Goal: Information Seeking & Learning: Learn about a topic

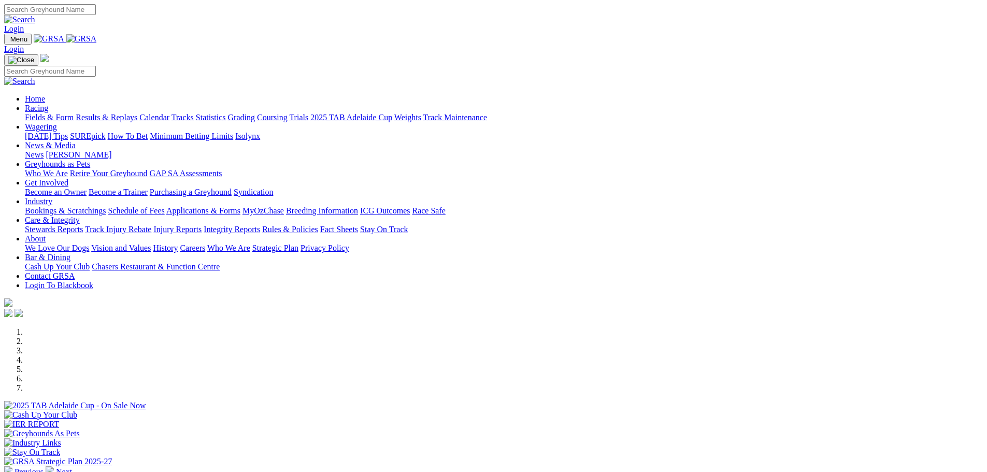
scroll to position [207, 0]
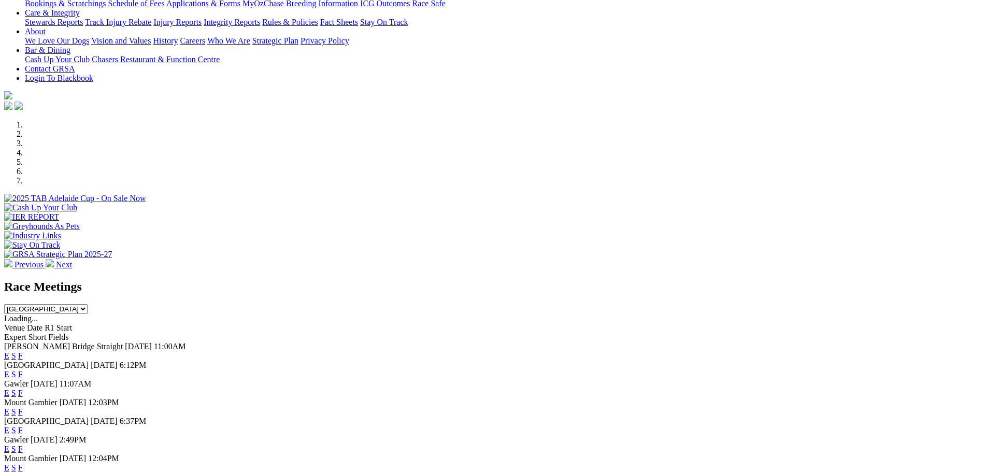
click at [9, 370] on link "E" at bounding box center [6, 374] width 5 height 9
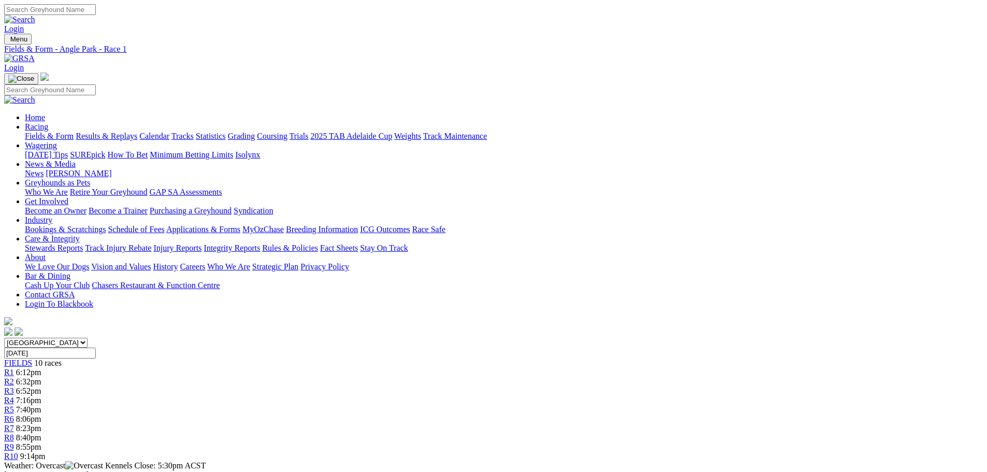
click at [14, 396] on link "R4" at bounding box center [9, 400] width 10 height 9
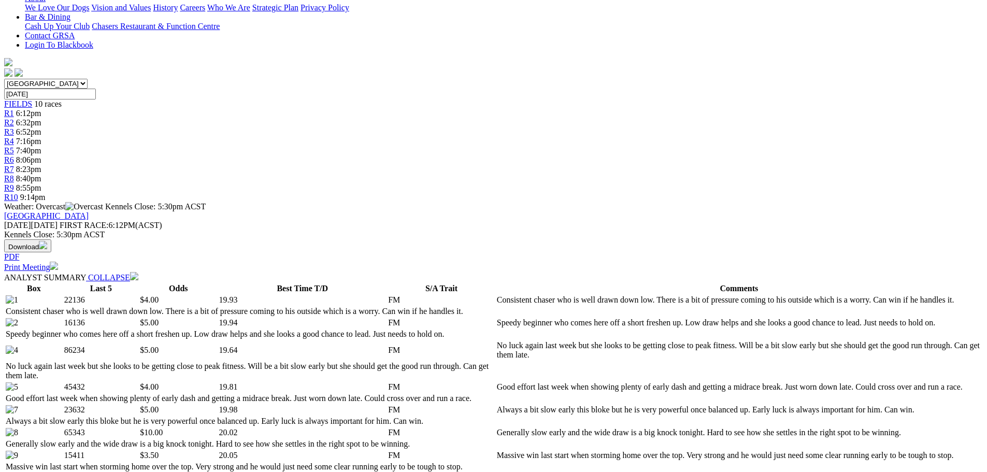
scroll to position [52, 0]
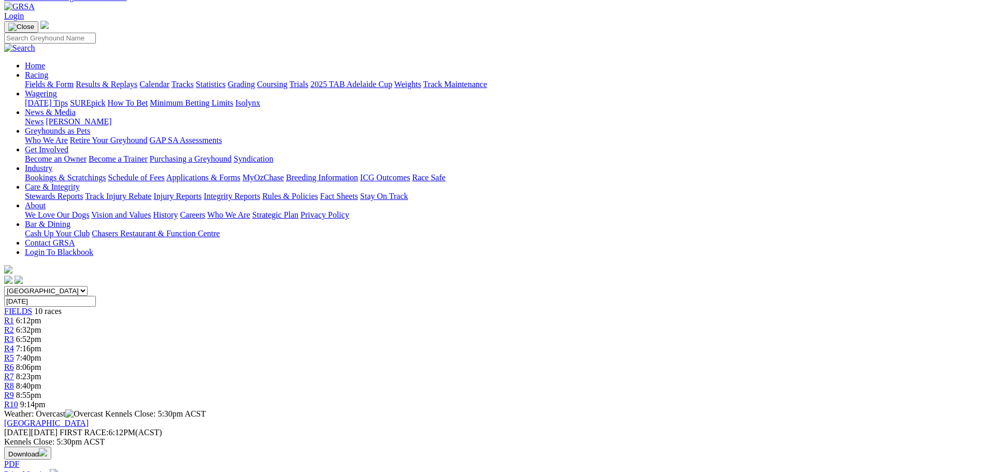
click at [41, 353] on span "7:40pm" at bounding box center [28, 357] width 25 height 9
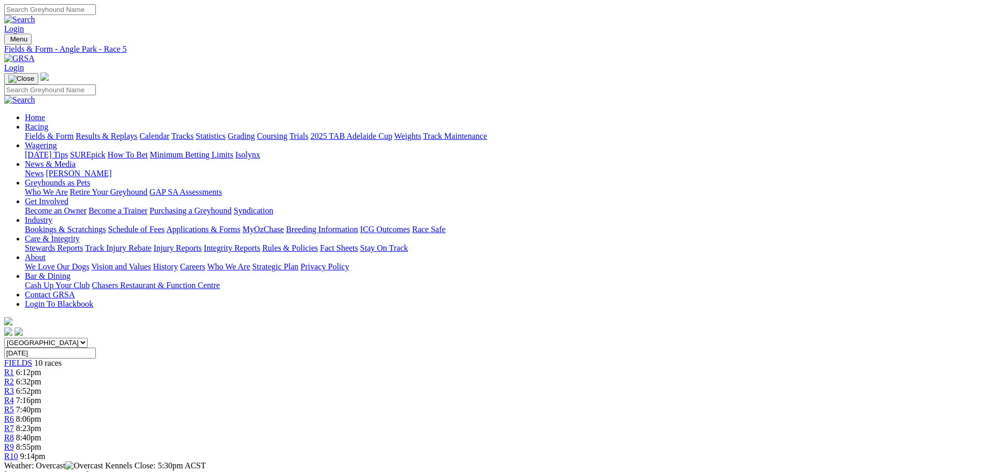
click at [41, 414] on span "8:06pm" at bounding box center [28, 418] width 25 height 9
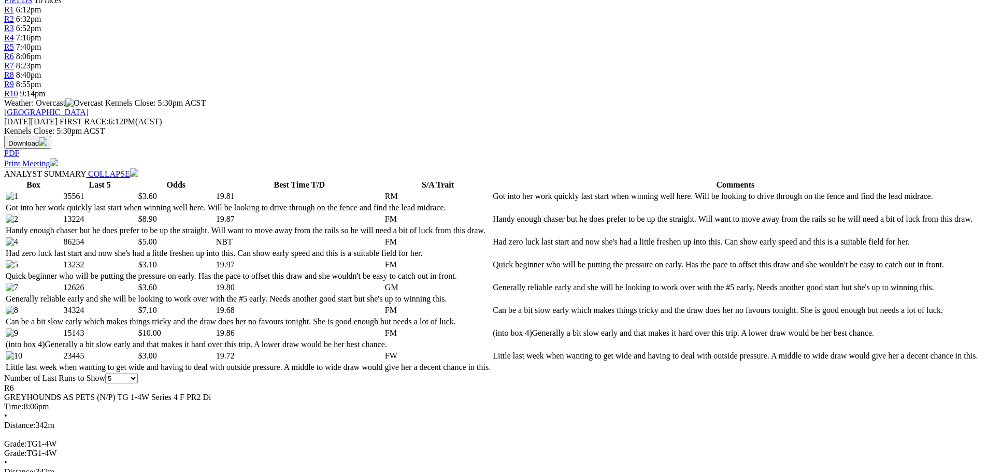
scroll to position [155, 0]
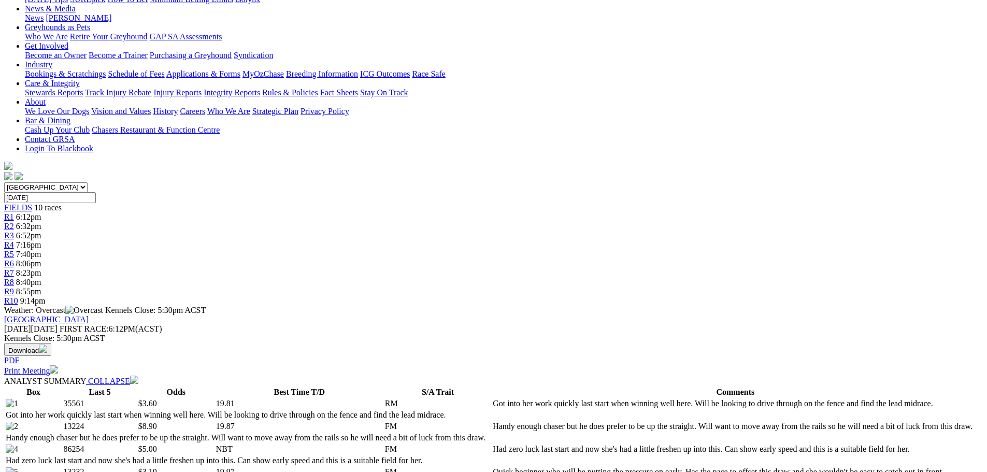
click at [380, 231] on div "R3 6:52pm" at bounding box center [493, 235] width 978 height 9
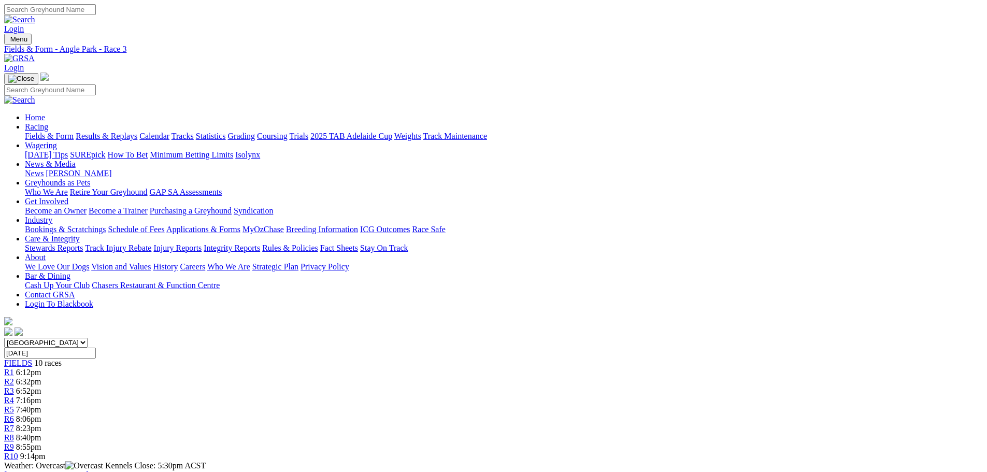
click at [14, 377] on span "R2" at bounding box center [9, 381] width 10 height 9
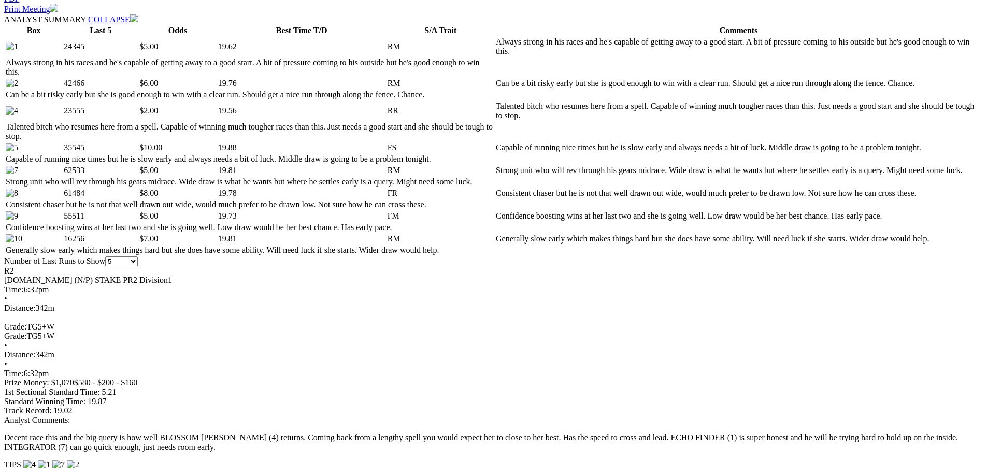
scroll to position [466, 0]
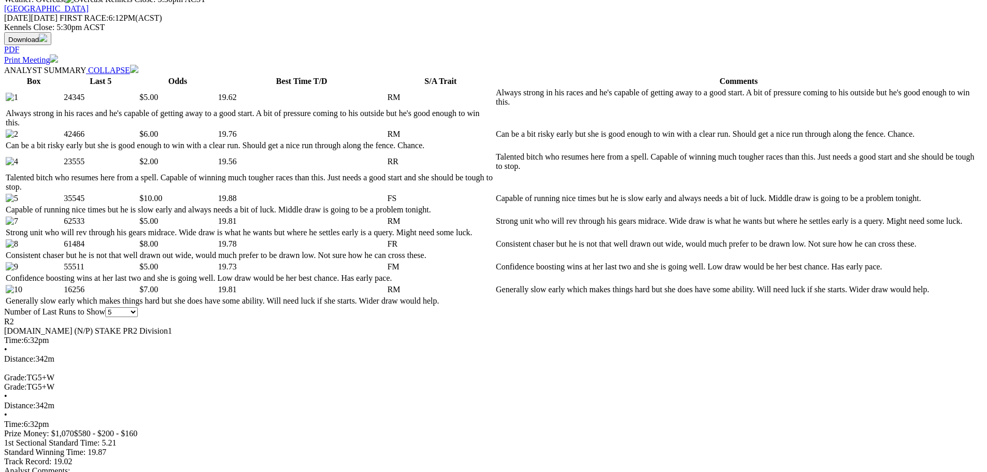
select select "20"
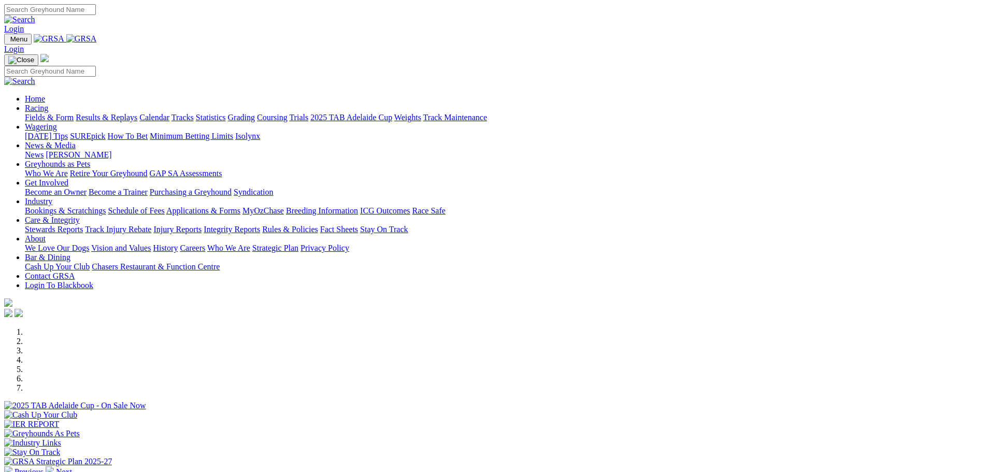
scroll to position [259, 0]
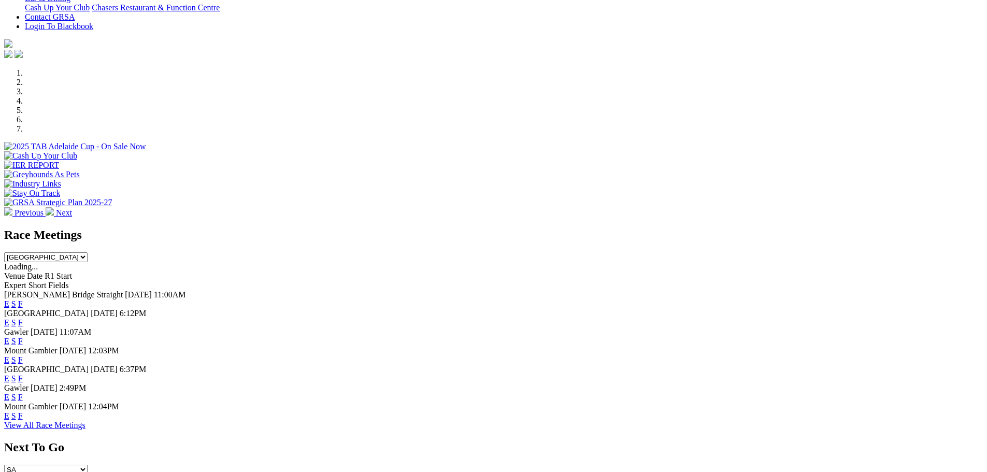
click at [9, 318] on link "E" at bounding box center [6, 322] width 5 height 9
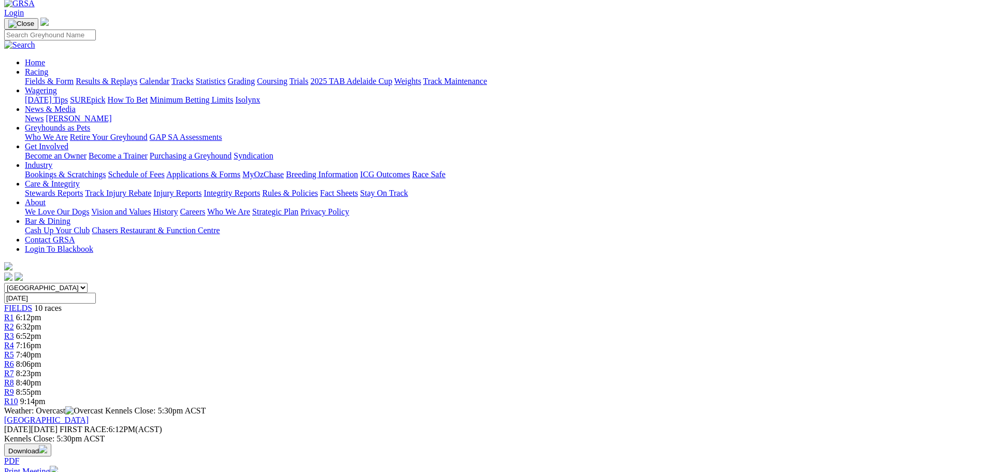
scroll to position [52, 0]
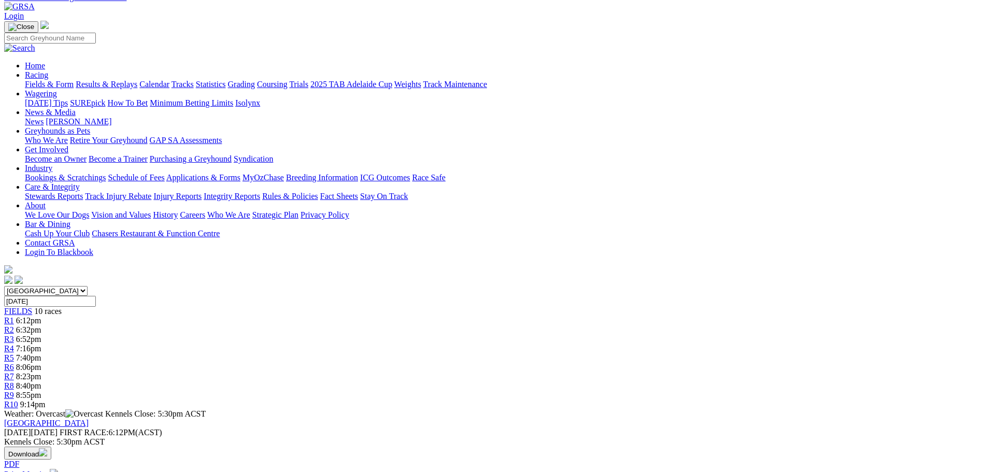
click at [14, 325] on span "R2" at bounding box center [9, 329] width 10 height 9
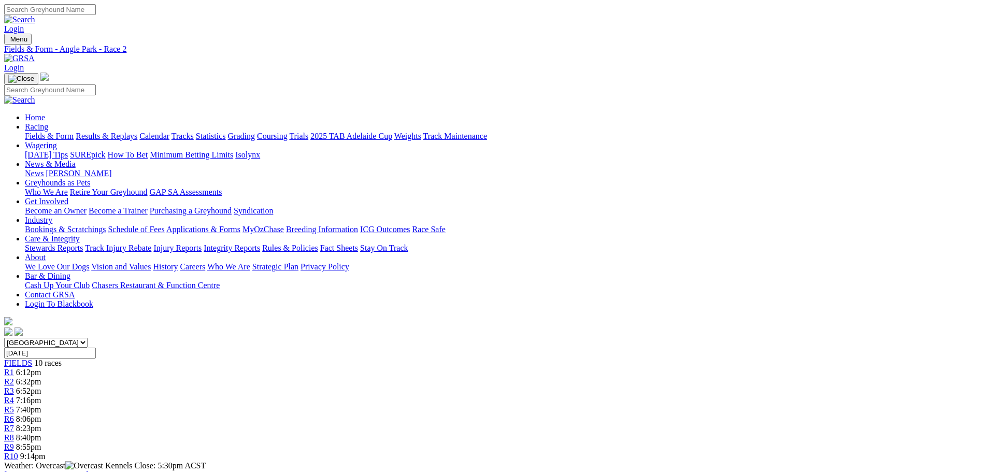
click at [14, 386] on span "R3" at bounding box center [9, 390] width 10 height 9
click at [447, 396] on div "R4 7:16pm" at bounding box center [493, 400] width 978 height 9
click at [14, 405] on link "R5" at bounding box center [9, 409] width 10 height 9
